Goal: Navigation & Orientation: Find specific page/section

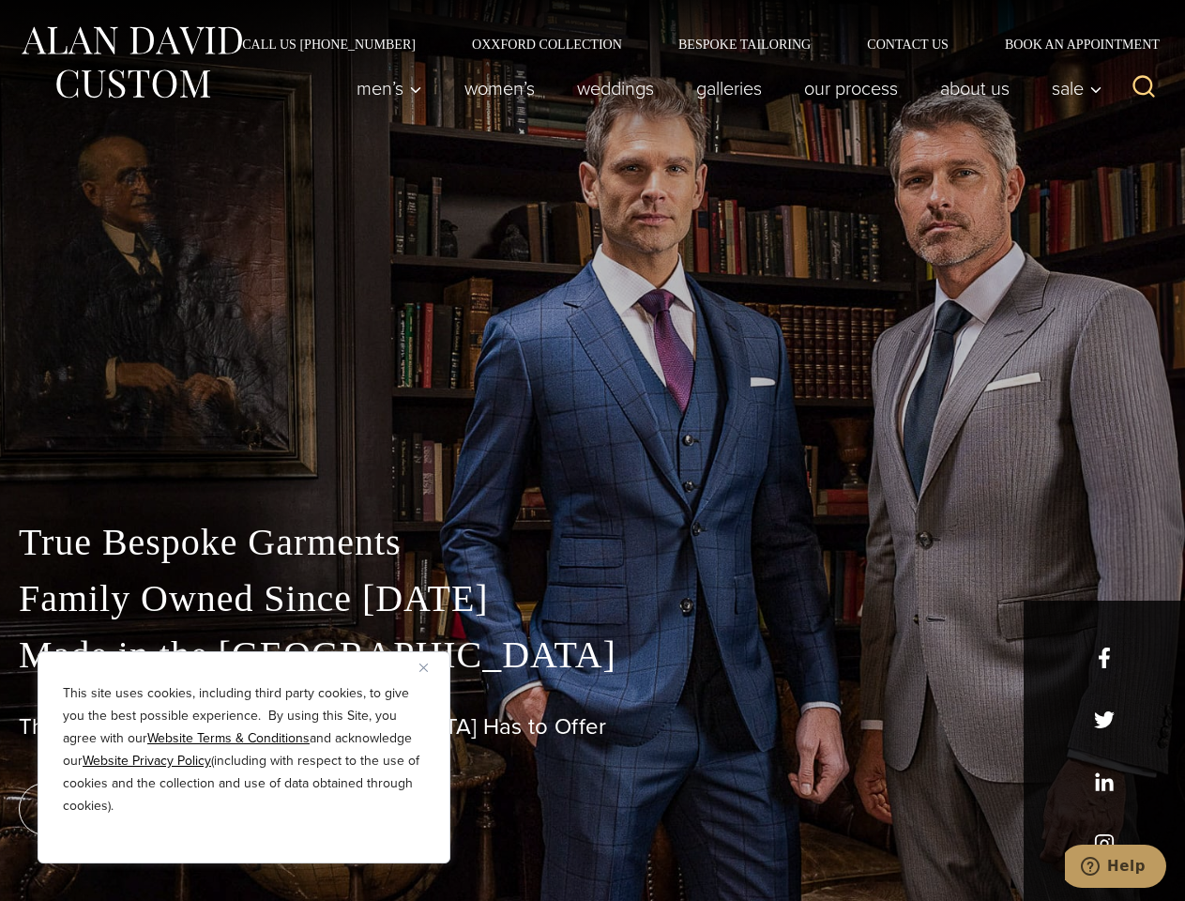
click at [592, 450] on div "True Bespoke Garments Family Owned Since [DATE] Made in [GEOGRAPHIC_DATA] The B…" at bounding box center [592, 660] width 1185 height 480
click at [431, 667] on button "Close" at bounding box center [430, 667] width 23 height 23
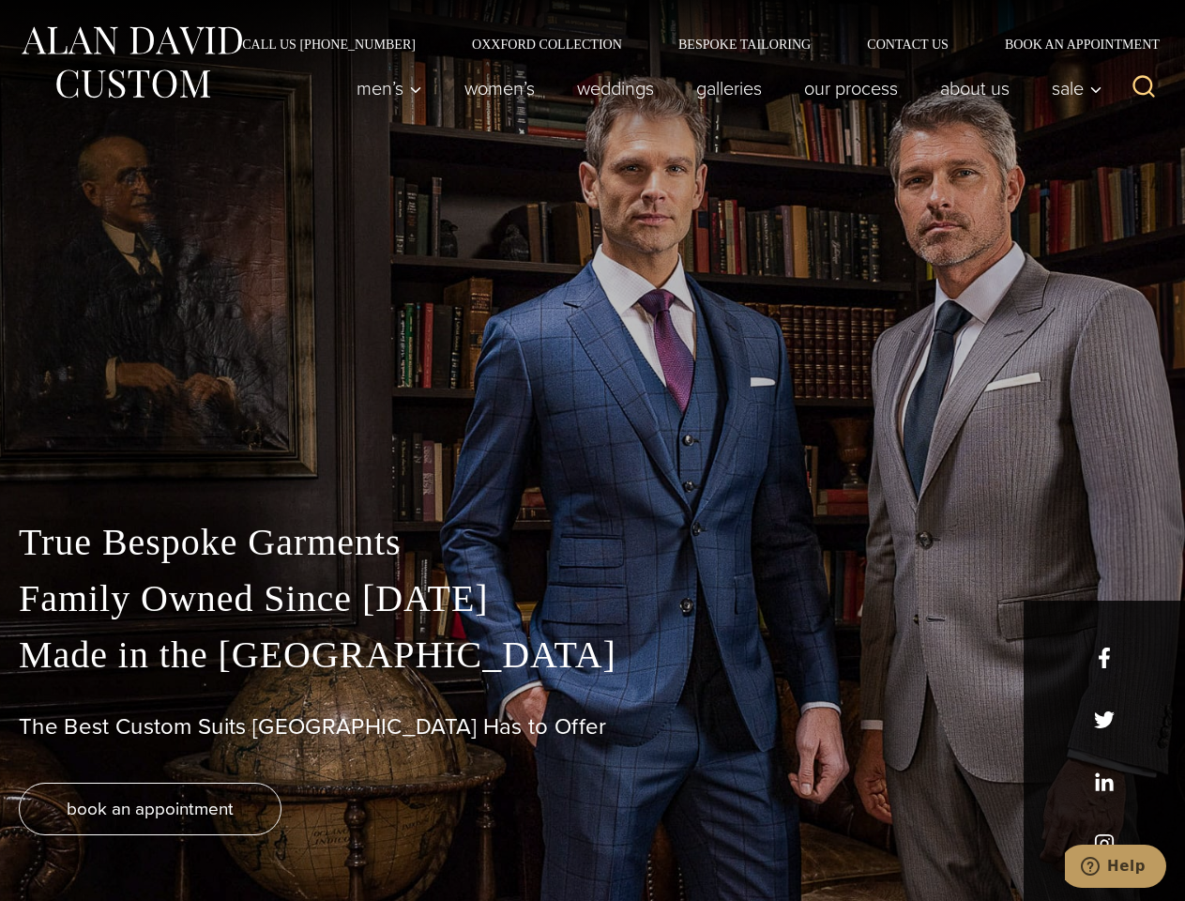
click at [244, 838] on div "True Bespoke Garments Family Owned Since [DATE] Made in [GEOGRAPHIC_DATA] The B…" at bounding box center [592, 707] width 1185 height 387
click at [1144, 88] on icon "Search" at bounding box center [1144, 86] width 27 height 27
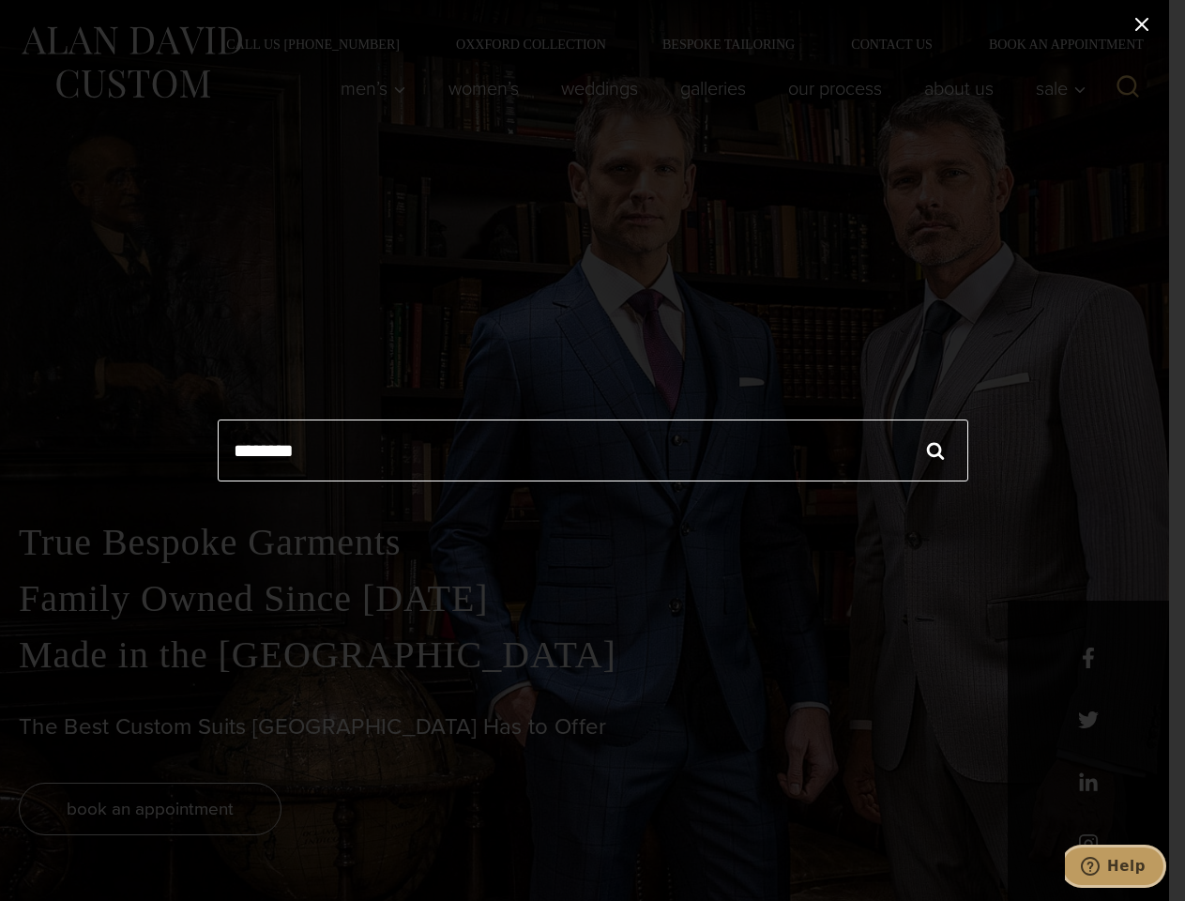
click at [1100, 866] on icon "Help" at bounding box center [1090, 866] width 19 height 19
